Goal: Task Accomplishment & Management: Manage account settings

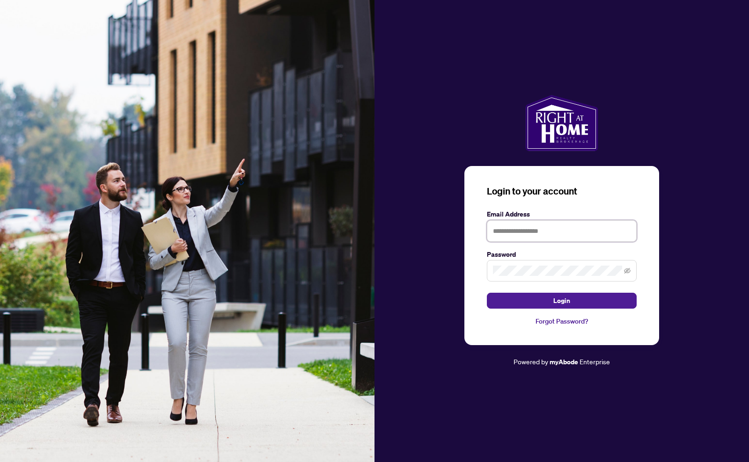
click at [564, 234] on input "text" at bounding box center [562, 231] width 150 height 22
type input "**********"
click at [554, 300] on span "Login" at bounding box center [561, 300] width 17 height 15
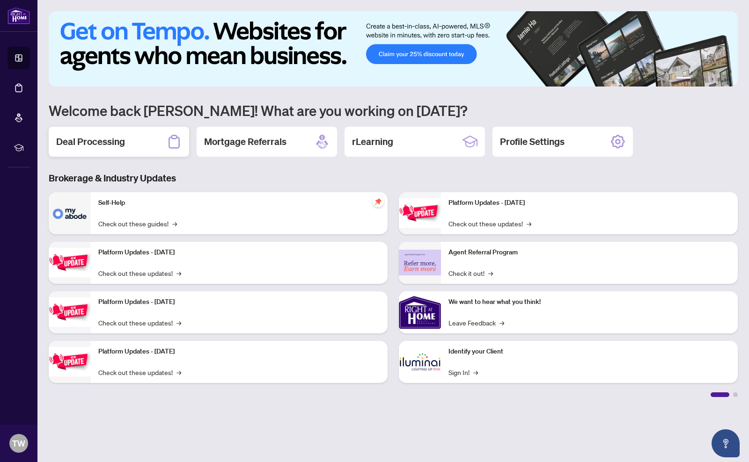
click at [86, 140] on h2 "Deal Processing" at bounding box center [90, 141] width 69 height 13
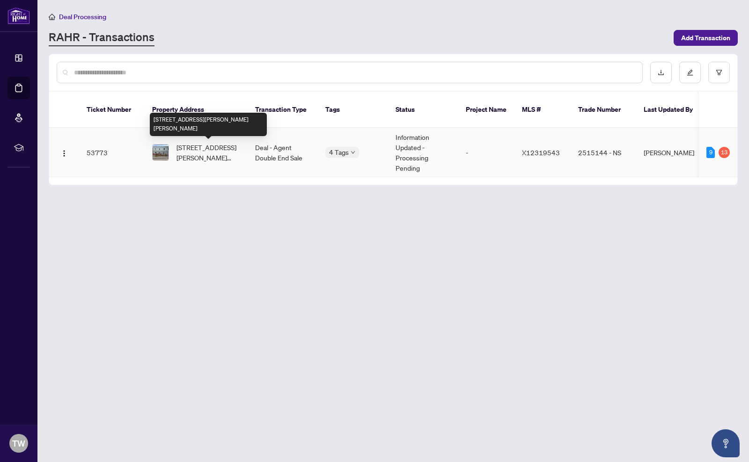
click at [210, 150] on span "[STREET_ADDRESS][PERSON_NAME][PERSON_NAME]" at bounding box center [208, 152] width 64 height 21
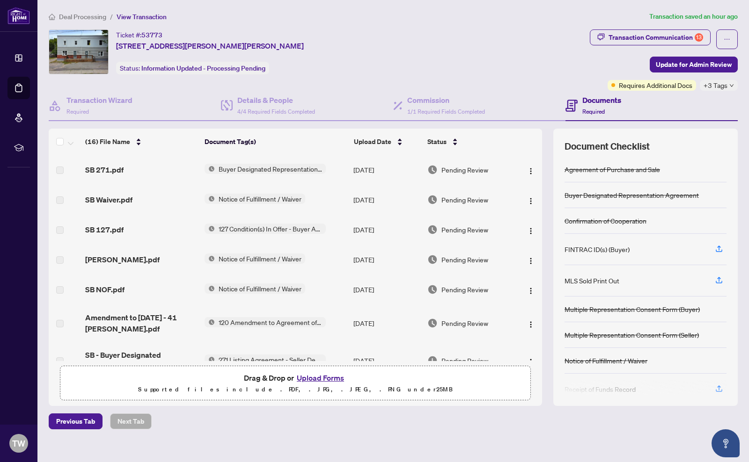
scroll to position [96, 0]
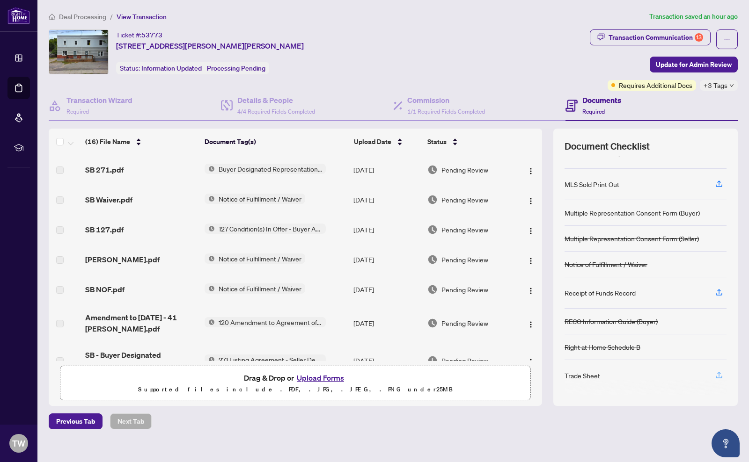
click at [717, 371] on icon "button" at bounding box center [719, 375] width 8 height 8
click at [717, 366] on div "Trade Sheet" at bounding box center [645, 375] width 162 height 31
click at [717, 371] on icon "button" at bounding box center [719, 375] width 8 height 8
drag, startPoint x: 717, startPoint y: 373, endPoint x: 616, endPoint y: 410, distance: 108.4
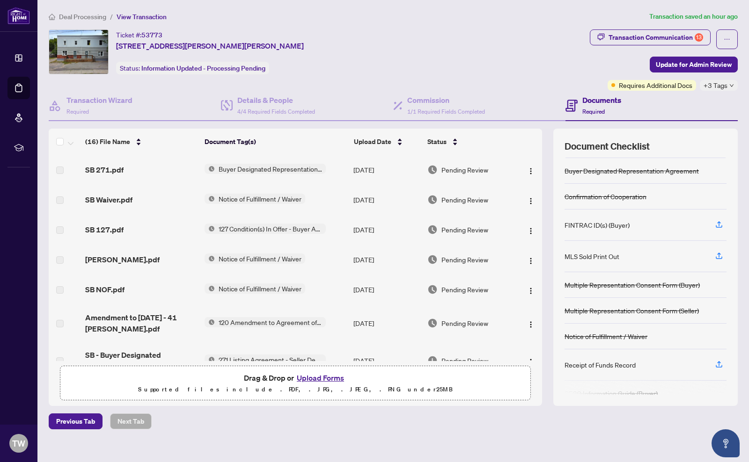
scroll to position [0, 0]
